Goal: Navigation & Orientation: Find specific page/section

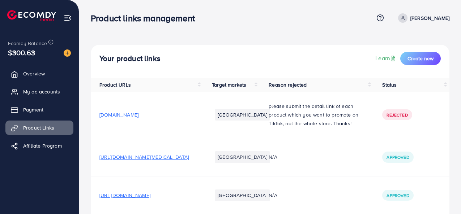
click at [35, 95] on span "My ad accounts" at bounding box center [41, 91] width 37 height 7
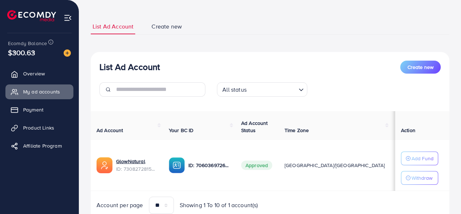
scroll to position [35, 0]
click at [391, 160] on td "$41010.4" at bounding box center [407, 165] width 32 height 51
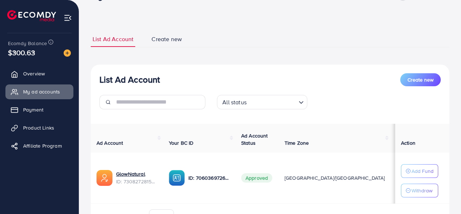
scroll to position [23, 0]
click at [38, 70] on link "Overview" at bounding box center [39, 74] width 68 height 14
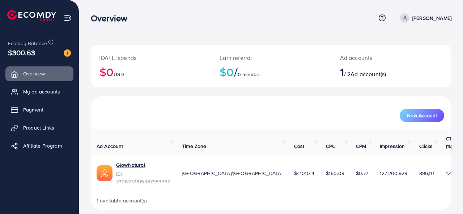
click at [34, 87] on link "My ad accounts" at bounding box center [39, 92] width 68 height 14
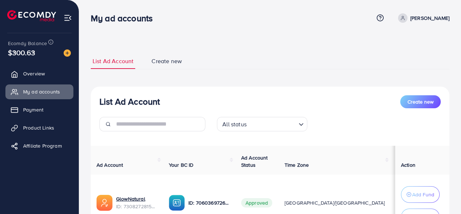
click at [27, 133] on link "Product Links" at bounding box center [39, 128] width 68 height 14
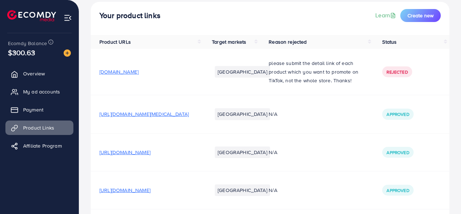
scroll to position [163, 0]
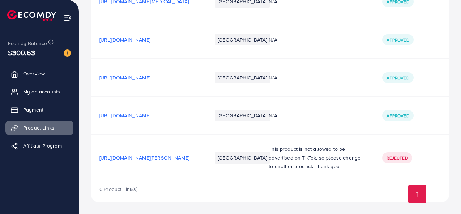
click at [18, 104] on link "Payment" at bounding box center [39, 110] width 68 height 14
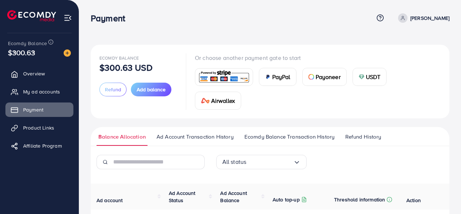
click at [30, 79] on link "Overview" at bounding box center [39, 74] width 68 height 14
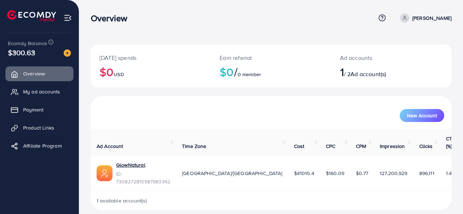
click at [26, 94] on span "My ad accounts" at bounding box center [41, 91] width 37 height 7
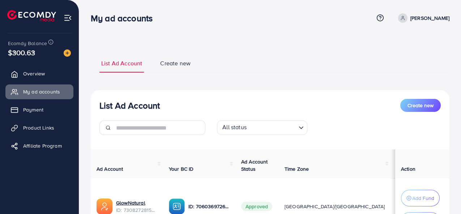
click at [45, 72] on span "Overview" at bounding box center [34, 73] width 22 height 7
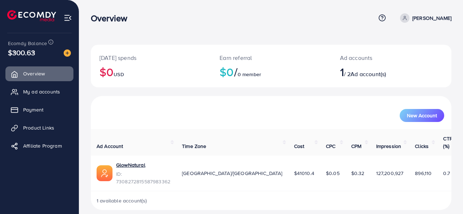
click at [25, 94] on span "My ad accounts" at bounding box center [41, 91] width 37 height 7
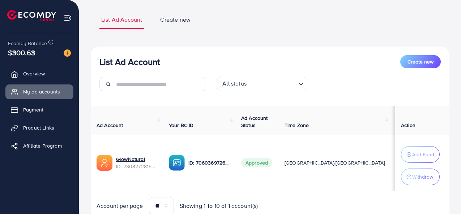
scroll to position [48, 0]
